Goal: Task Accomplishment & Management: Manage account settings

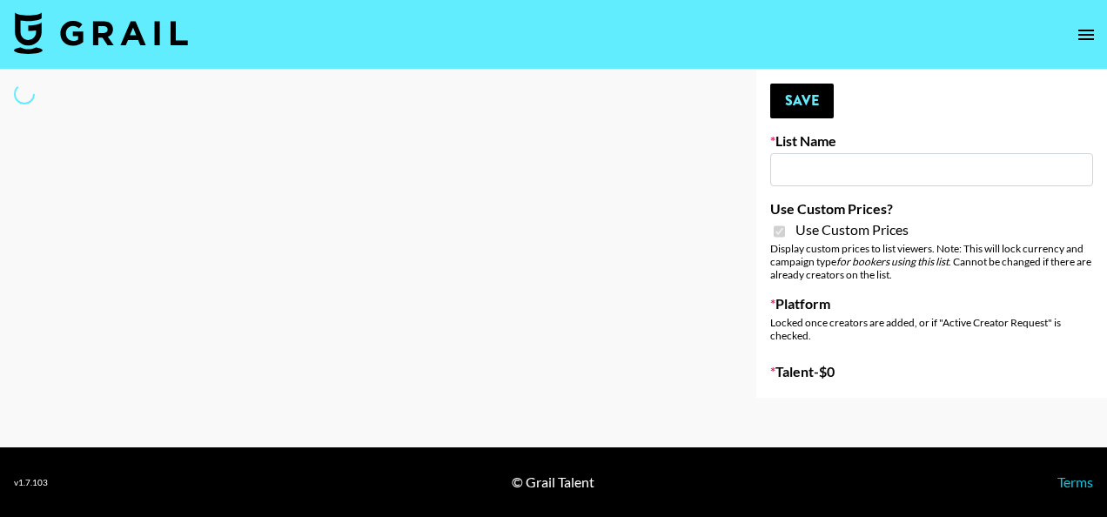
type input "Amaxy Beauty"
checkbox input "true"
select select "Brand"
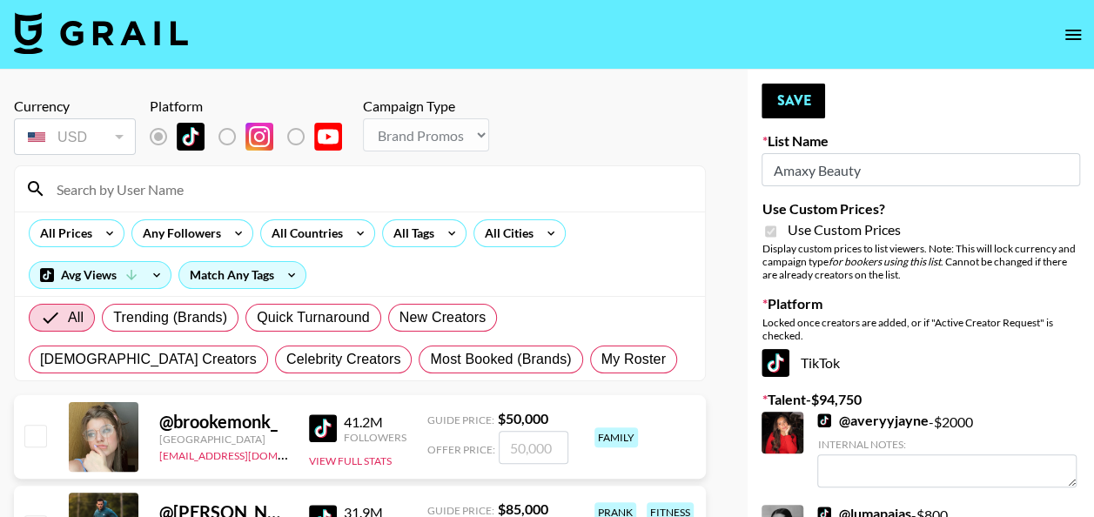
click at [150, 187] on input at bounding box center [370, 189] width 648 height 28
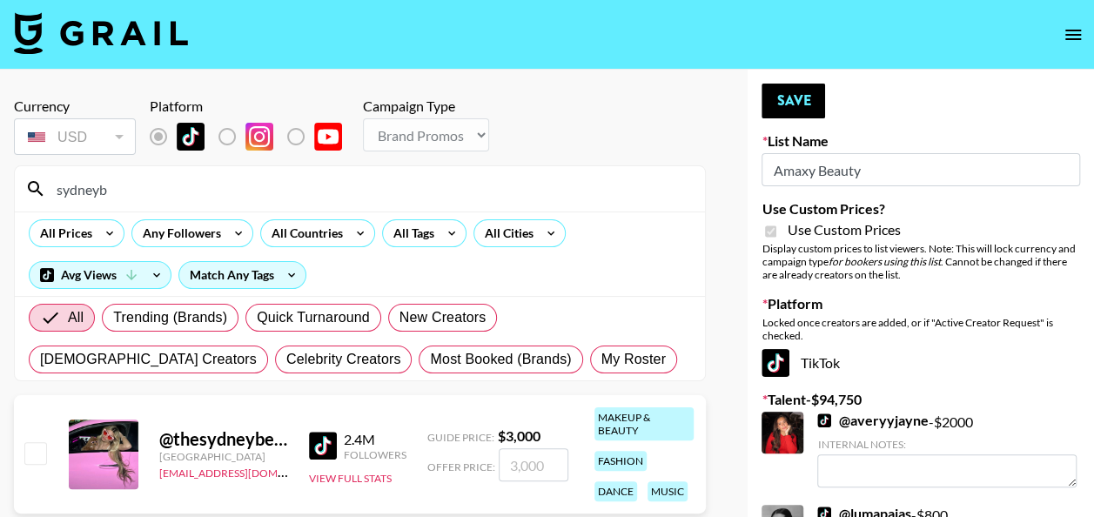
type input "sydneyb"
click at [536, 461] on input "number" at bounding box center [534, 464] width 70 height 33
type input "3"
checkbox input "true"
type input "3000"
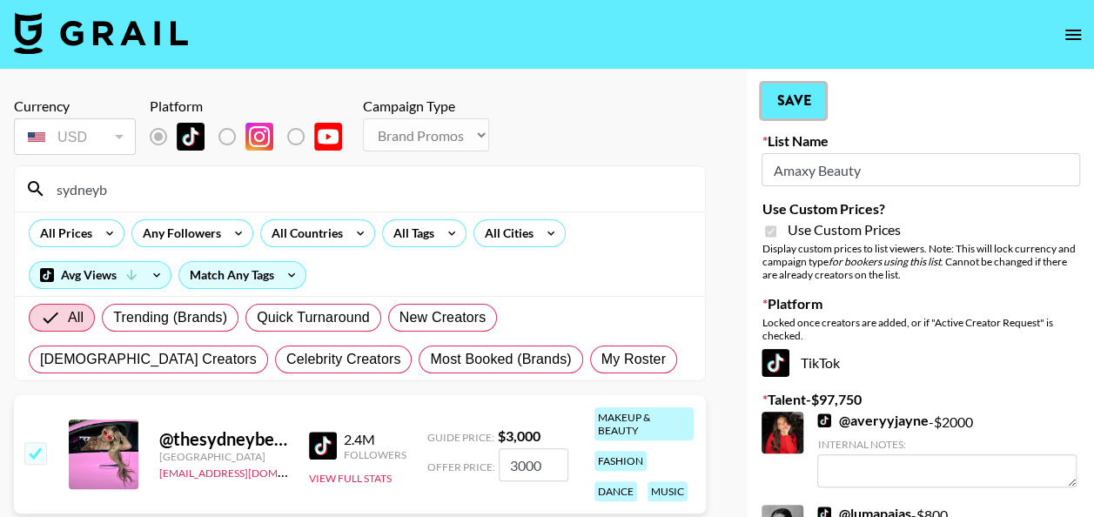
click at [808, 87] on button "Save" at bounding box center [793, 101] width 64 height 35
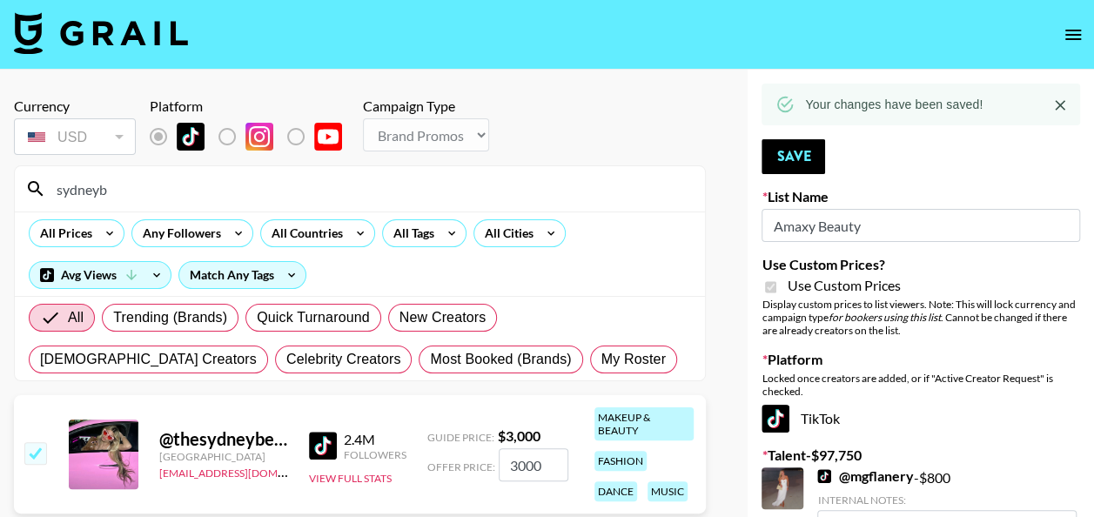
click at [137, 191] on input "sydneyb" at bounding box center [370, 189] width 648 height 28
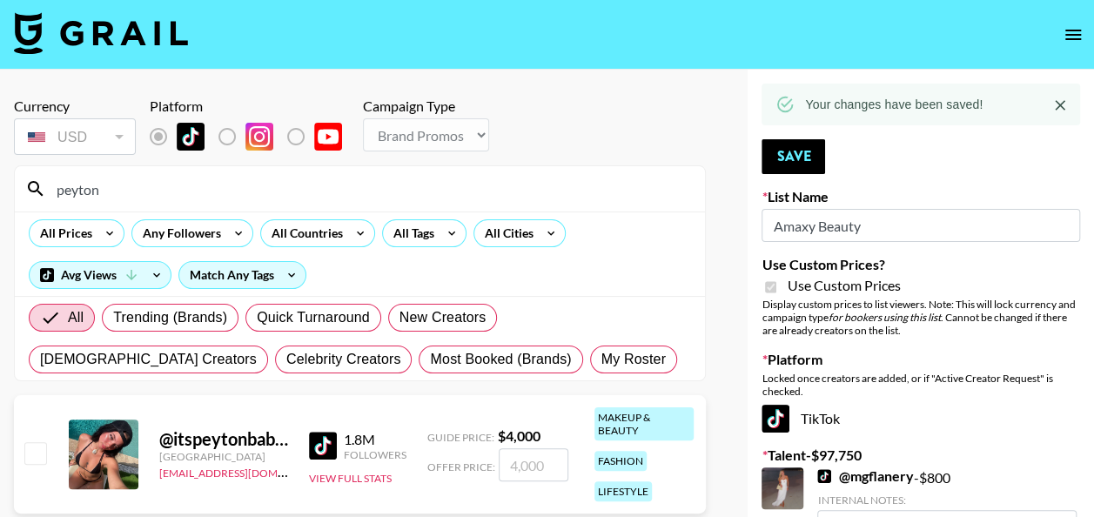
type input "peyton"
click at [512, 464] on input "number" at bounding box center [534, 464] width 70 height 33
checkbox input "true"
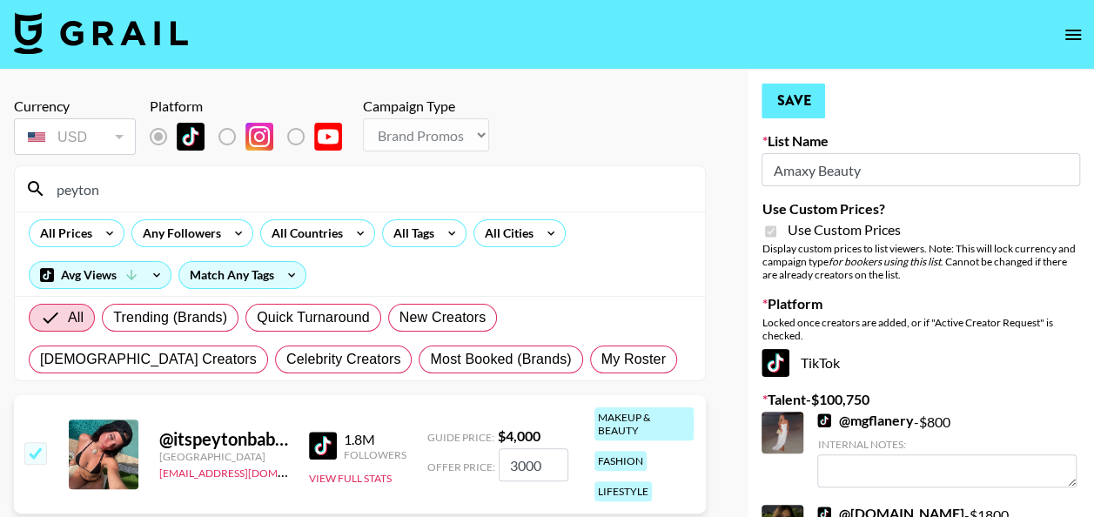
type input "3000"
click at [788, 101] on button "Save" at bounding box center [793, 101] width 64 height 35
